Goal: Go to known website

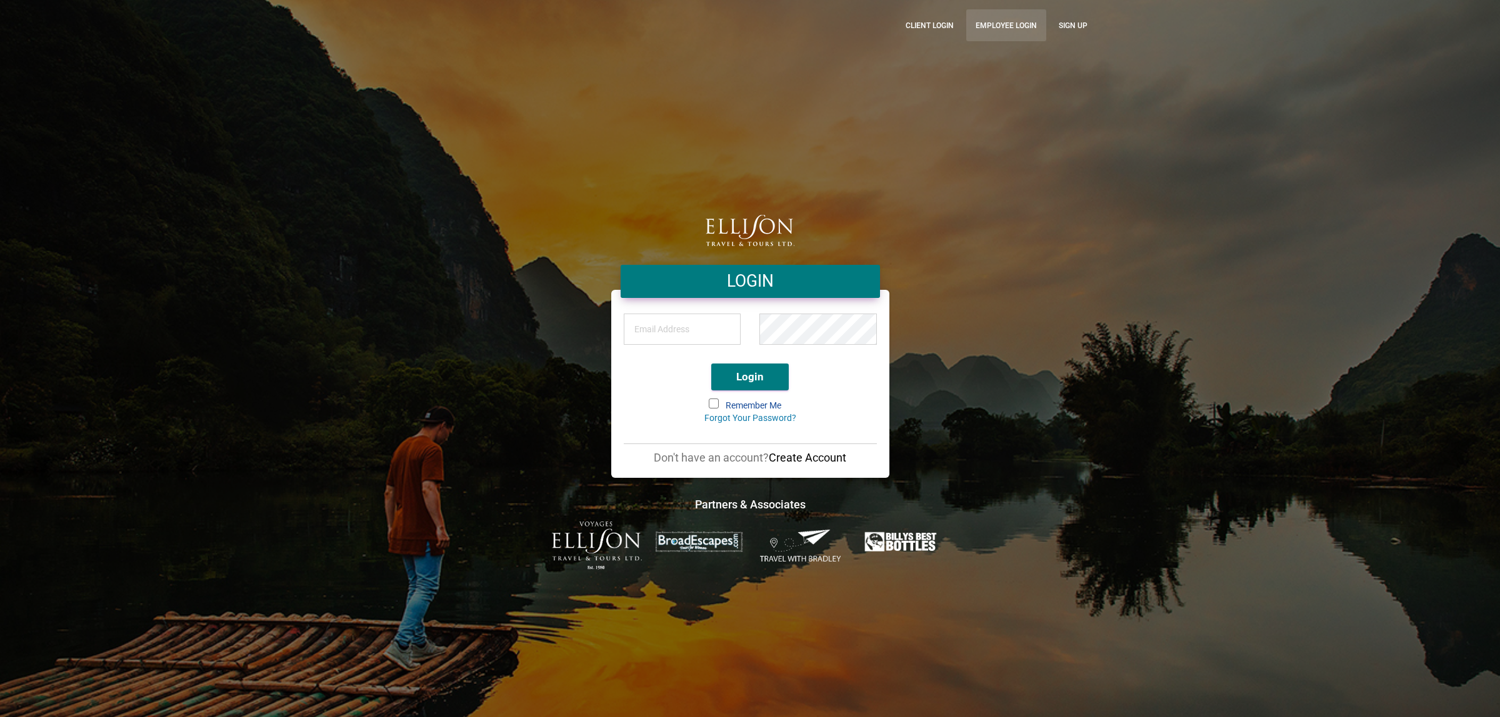
click at [1008, 27] on link "Employee Login" at bounding box center [1006, 25] width 80 height 32
click at [1014, 17] on link "Employee Login" at bounding box center [1006, 25] width 80 height 32
click at [989, 16] on link "Employee Login" at bounding box center [1006, 25] width 80 height 32
